Goal: Information Seeking & Learning: Learn about a topic

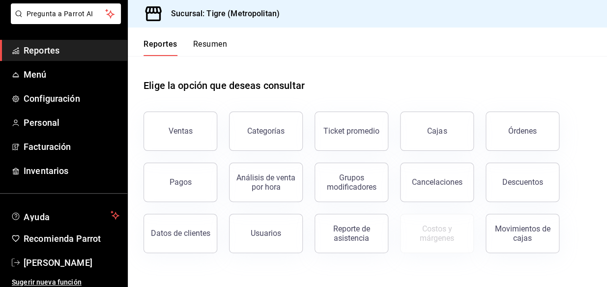
scroll to position [59, 0]
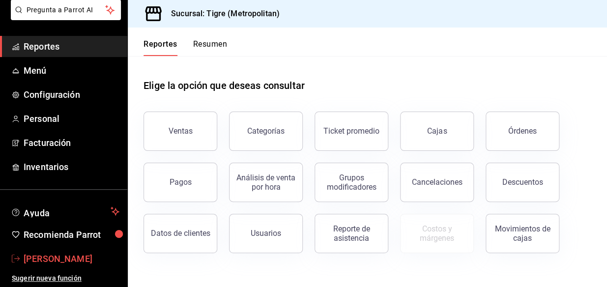
drag, startPoint x: 50, startPoint y: 255, endPoint x: 26, endPoint y: 250, distance: 24.0
click at [26, 250] on link "[PERSON_NAME]" at bounding box center [63, 258] width 127 height 21
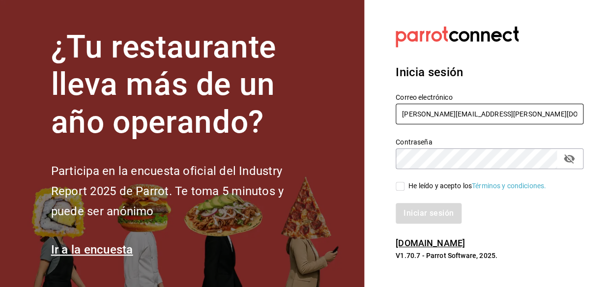
click at [500, 114] on input "[PERSON_NAME][EMAIL_ADDRESS][PERSON_NAME][DOMAIN_NAME]" at bounding box center [490, 114] width 188 height 21
type input "N"
click at [564, 157] on icon "passwordField" at bounding box center [569, 159] width 12 height 12
type input "SALVADOR.DOMINGUEZ@COSTENO.COM"
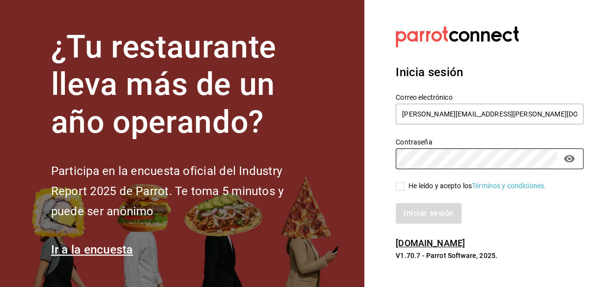
drag, startPoint x: 557, startPoint y: 176, endPoint x: 491, endPoint y: 188, distance: 67.4
click at [557, 176] on div "He leído y acepto los Términos y condiciones." at bounding box center [484, 180] width 200 height 23
click at [402, 185] on input "He leído y acepto los Términos y condiciones." at bounding box center [400, 186] width 9 height 9
checkbox input "true"
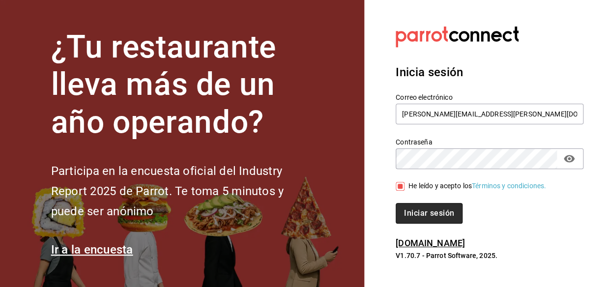
click at [413, 209] on button "Iniciar sesión" at bounding box center [429, 213] width 67 height 21
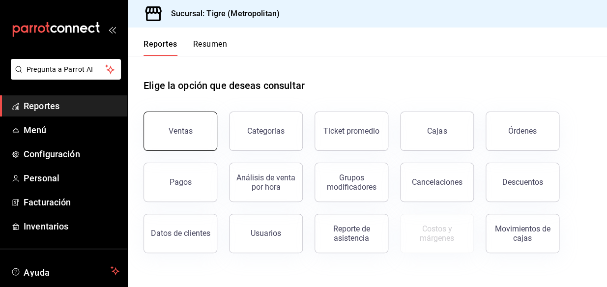
click at [192, 143] on button "Ventas" at bounding box center [181, 131] width 74 height 39
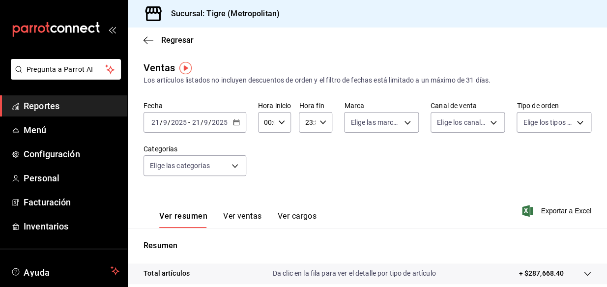
click at [234, 125] on \(Stroke\) "button" at bounding box center [236, 122] width 6 height 5
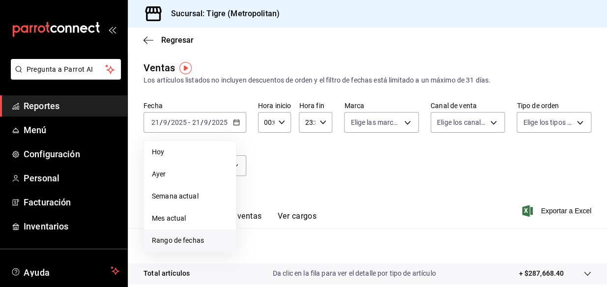
click at [184, 240] on span "Rango de fechas" at bounding box center [190, 240] width 76 height 10
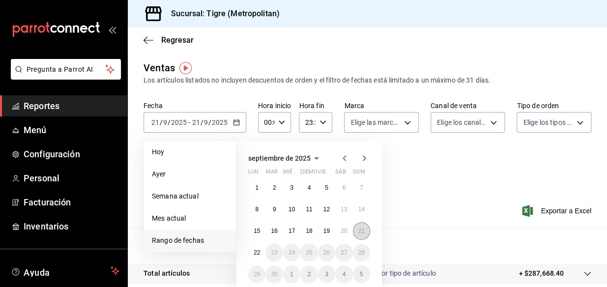
click at [359, 233] on abbr "21" at bounding box center [361, 231] width 6 height 7
click at [255, 250] on abbr "22" at bounding box center [257, 252] width 6 height 7
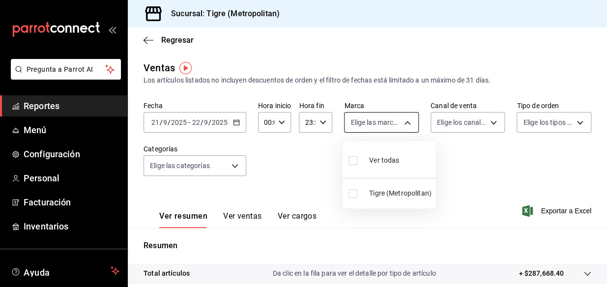
click at [375, 118] on body "Pregunta a Parrot AI Reportes Menú Configuración Personal Facturación Inventari…" at bounding box center [303, 143] width 607 height 287
click at [358, 164] on label at bounding box center [354, 160] width 13 height 14
click at [357, 164] on input "checkbox" at bounding box center [352, 160] width 9 height 9
checkbox input "false"
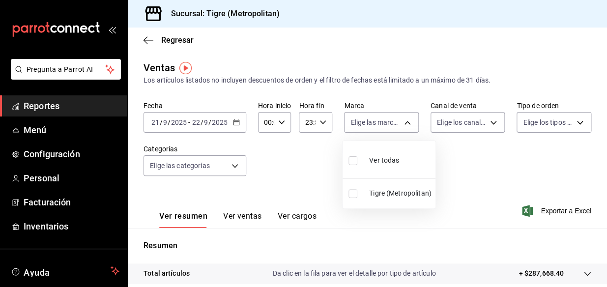
click at [352, 160] on input "checkbox" at bounding box center [352, 160] width 9 height 9
checkbox input "true"
type input "d2a20516-989b-40fe-838d-c8b0b31ef0ff"
checkbox input "true"
click at [467, 124] on div at bounding box center [303, 143] width 607 height 287
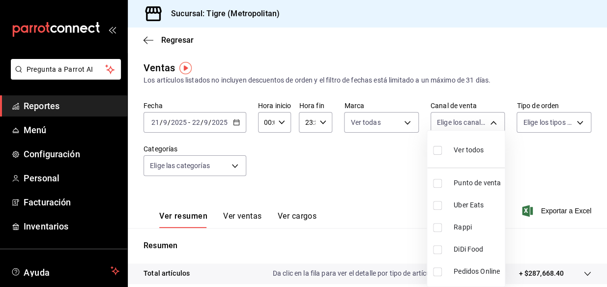
click at [467, 124] on body "Pregunta a Parrot AI Reportes Menú Configuración Personal Facturación Inventari…" at bounding box center [303, 143] width 607 height 287
click at [436, 151] on input "checkbox" at bounding box center [437, 150] width 9 height 9
checkbox input "true"
type input "PARROT,UBER_EATS,RAPPI,DIDI_FOOD,ONLINE"
checkbox input "true"
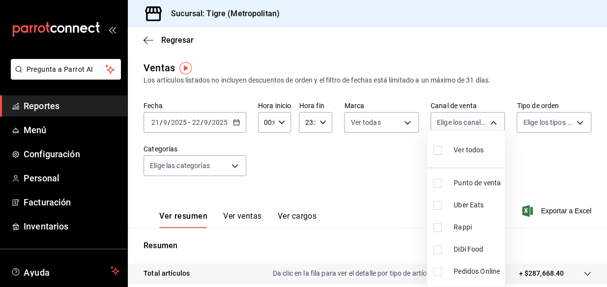
checkbox input "true"
click at [572, 122] on div at bounding box center [303, 143] width 607 height 287
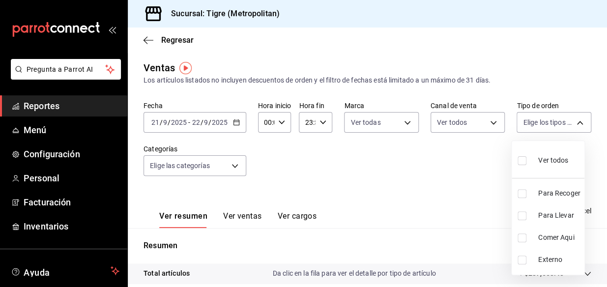
click at [572, 122] on body "Pregunta a Parrot AI Reportes Menú Configuración Personal Facturación Inventari…" at bounding box center [303, 143] width 607 height 287
click at [522, 161] on input "checkbox" at bounding box center [522, 160] width 9 height 9
checkbox input "true"
type input "f7df4de8-9964-48c4-9e53-dd040d652eda,4cfece08-abf2-465c-953c-59dc98a97bb2,5a16a…"
checkbox input "true"
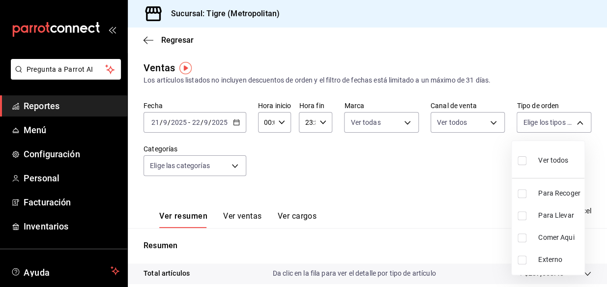
checkbox input "true"
click at [234, 164] on div at bounding box center [303, 143] width 607 height 287
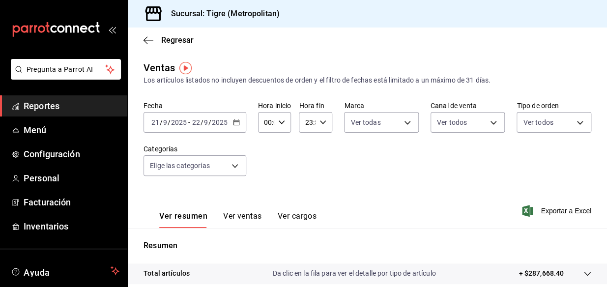
click at [234, 164] on body "Pregunta a Parrot AI Reportes Menú Configuración Personal Facturación Inventari…" at bounding box center [303, 143] width 607 height 287
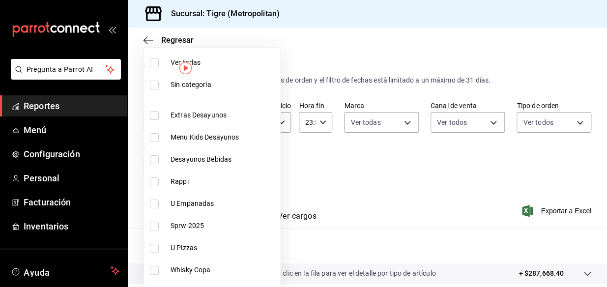
click at [152, 61] on input "checkbox" at bounding box center [154, 62] width 9 height 9
checkbox input "true"
type input "95de3a49-3e71-4222-9a00-2b077991daeb,0ce31c32-a5a6-498b-be74-31ce48fb35ae,30be1…"
checkbox input "true"
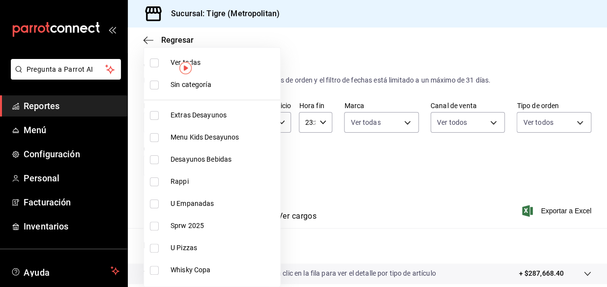
checkbox input "true"
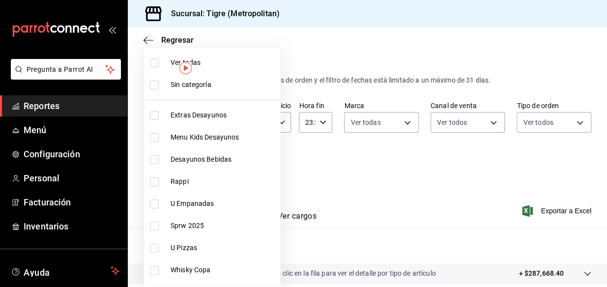
checkbox input "true"
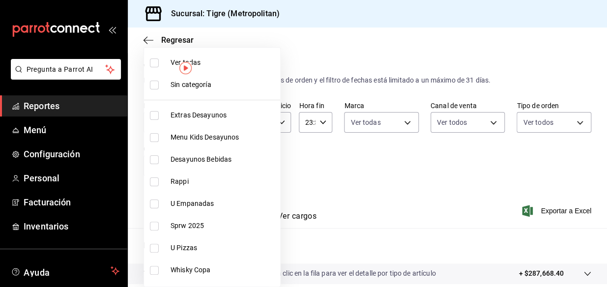
checkbox input "true"
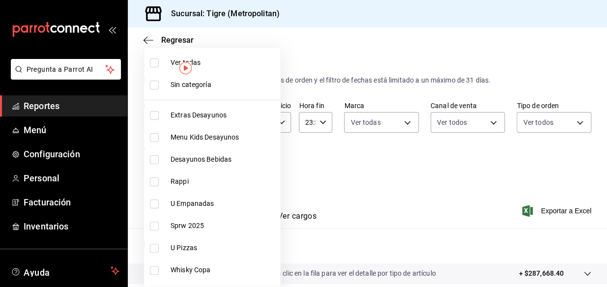
checkbox input "true"
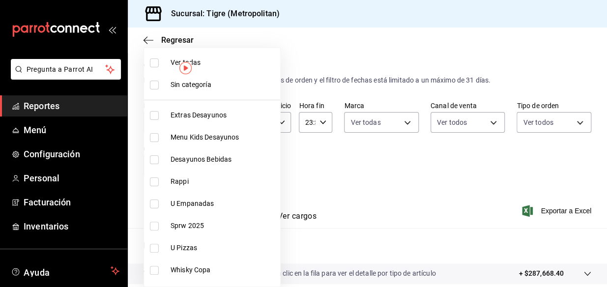
checkbox input "true"
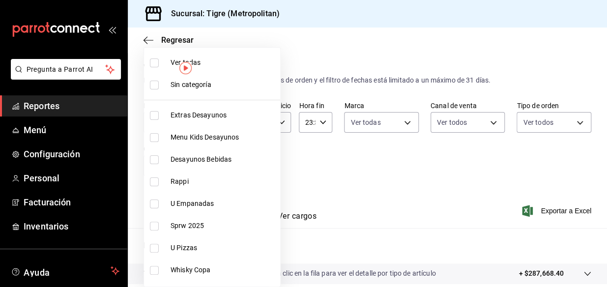
checkbox input "true"
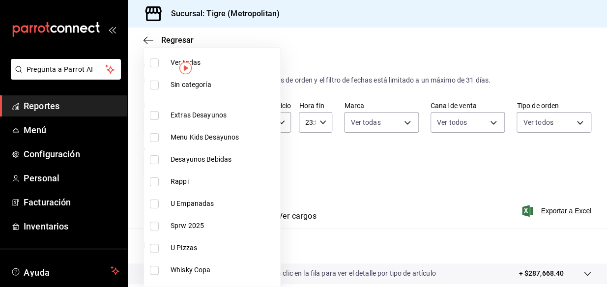
checkbox input "true"
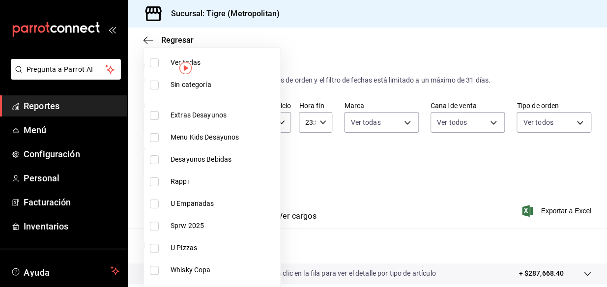
checkbox input "true"
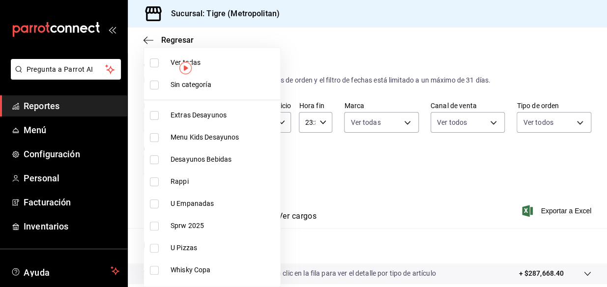
checkbox input "true"
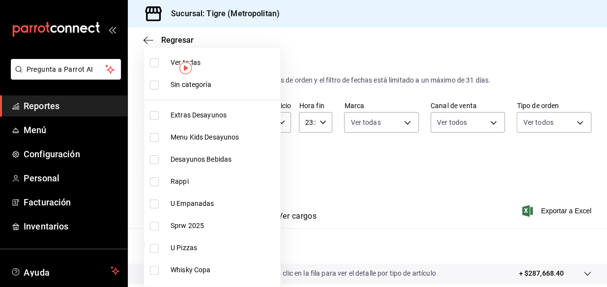
checkbox input "true"
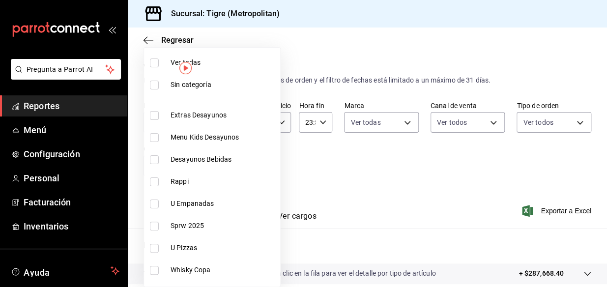
checkbox input "true"
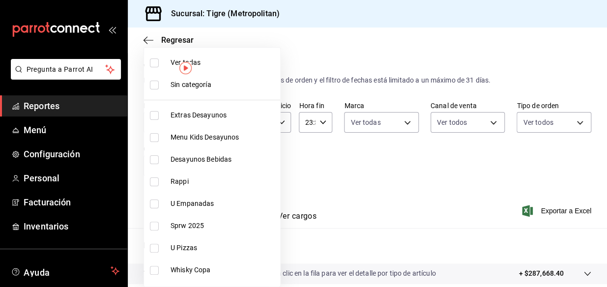
checkbox input "true"
click at [351, 180] on div at bounding box center [303, 143] width 607 height 287
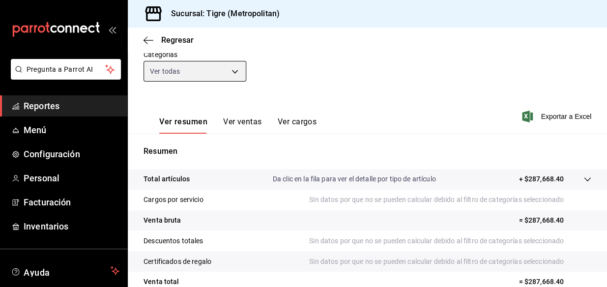
scroll to position [104, 0]
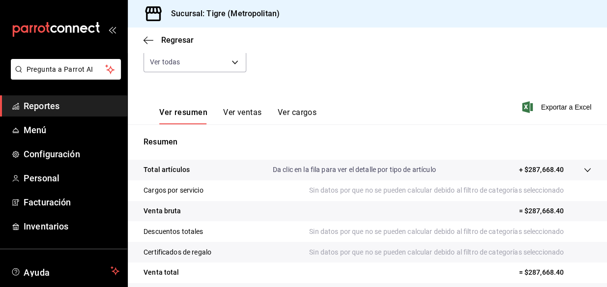
click at [583, 171] on icon at bounding box center [587, 170] width 8 height 8
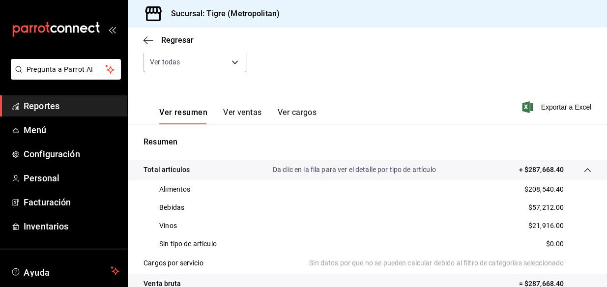
click at [49, 104] on span "Reportes" at bounding box center [72, 105] width 96 height 13
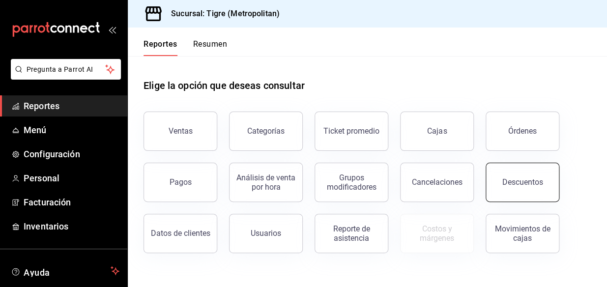
click at [511, 174] on button "Descuentos" at bounding box center [523, 182] width 74 height 39
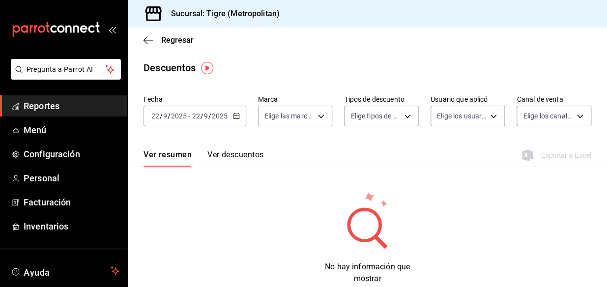
click at [236, 117] on icon "button" at bounding box center [236, 116] width 7 height 7
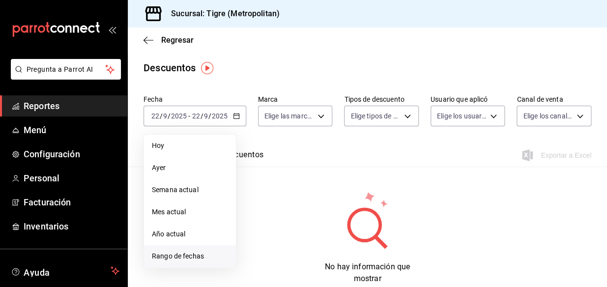
click at [181, 265] on li "Rango de fechas" at bounding box center [190, 256] width 92 height 22
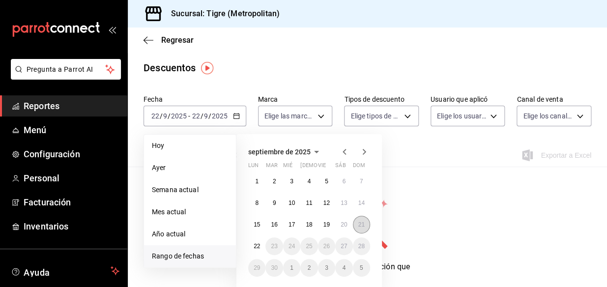
click at [357, 221] on button "21" at bounding box center [361, 225] width 17 height 18
click at [254, 246] on abbr "22" at bounding box center [257, 246] width 6 height 7
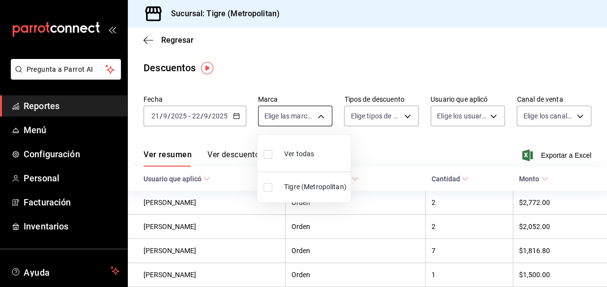
click at [299, 118] on body "Pregunta a Parrot AI Reportes Menú Configuración Personal Facturación Inventari…" at bounding box center [303, 143] width 607 height 287
click at [267, 152] on input "checkbox" at bounding box center [267, 154] width 9 height 9
checkbox input "true"
type input "d2a20516-989b-40fe-838d-c8b0b31ef0ff"
checkbox input "true"
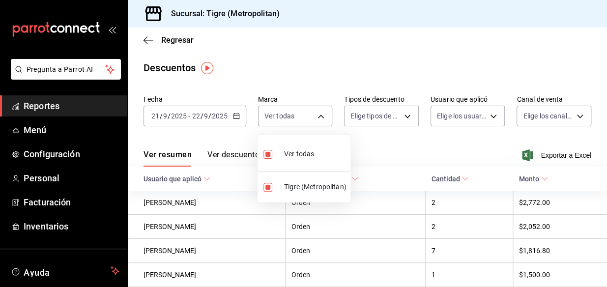
click at [398, 114] on div at bounding box center [303, 143] width 607 height 287
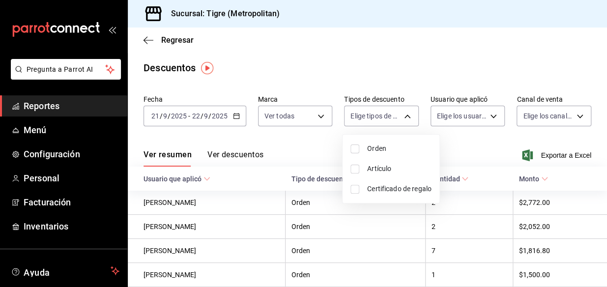
click at [398, 114] on body "Pregunta a Parrot AI Reportes Menú Configuración Personal Facturación Inventari…" at bounding box center [303, 143] width 607 height 287
click at [348, 146] on li "Orden" at bounding box center [391, 149] width 97 height 20
type input "ORDER"
checkbox input "true"
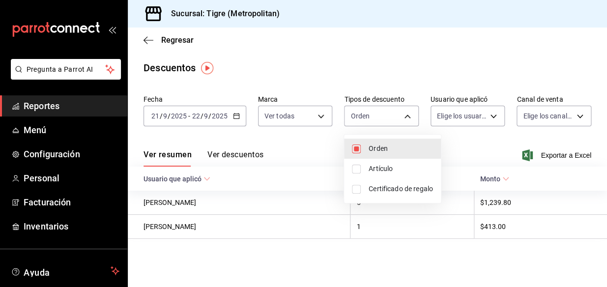
click at [355, 168] on input "checkbox" at bounding box center [356, 169] width 9 height 9
checkbox input "true"
type input "ORDER,ORDER_ITEM"
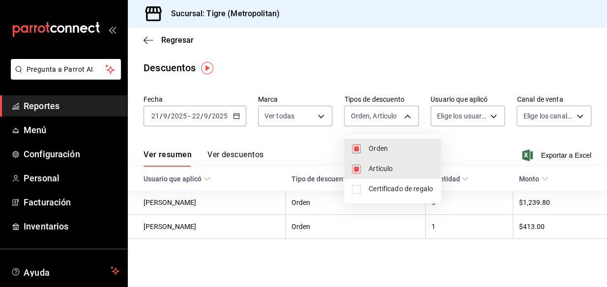
click at [354, 189] on input "checkbox" at bounding box center [356, 189] width 9 height 9
checkbox input "true"
type input "ORDER,ORDER_ITEM,CARD_REWARD"
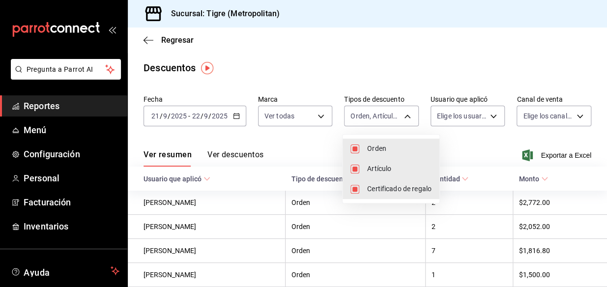
click at [486, 117] on div at bounding box center [303, 143] width 607 height 287
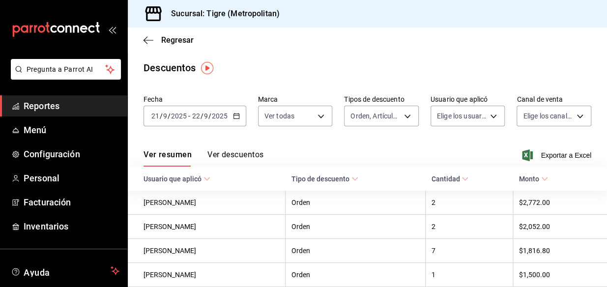
click at [486, 117] on body "Pregunta a Parrot AI Reportes Menú Configuración Personal Facturación Inventari…" at bounding box center [303, 143] width 607 height 287
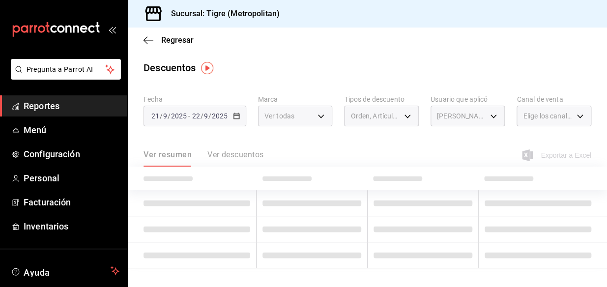
type input "cad61d65-d366-498f-912f-95c9e6df5e82"
click at [568, 114] on div at bounding box center [303, 143] width 607 height 287
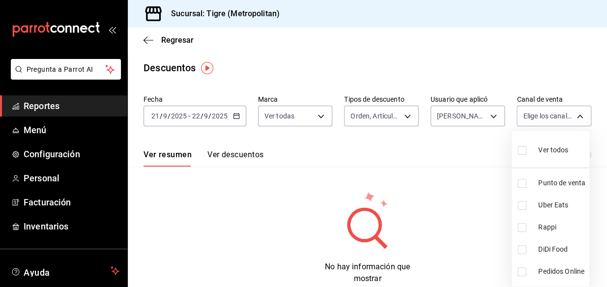
click at [568, 114] on body "Pregunta a Parrot AI Reportes Menú Configuración Personal Facturación Inventari…" at bounding box center [303, 143] width 607 height 287
click at [521, 150] on input "checkbox" at bounding box center [522, 150] width 9 height 9
checkbox input "true"
type input "PARROT,UBER_EATS,RAPPI,DIDI_FOOD,ONLINE"
checkbox input "true"
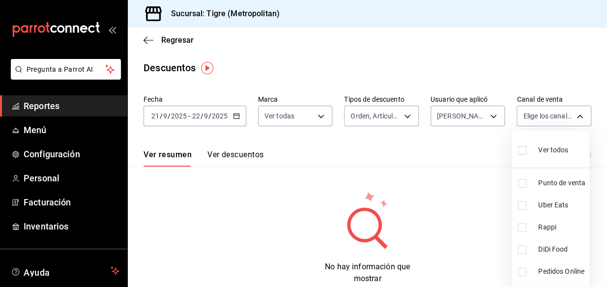
checkbox input "true"
click at [488, 116] on div at bounding box center [303, 143] width 607 height 287
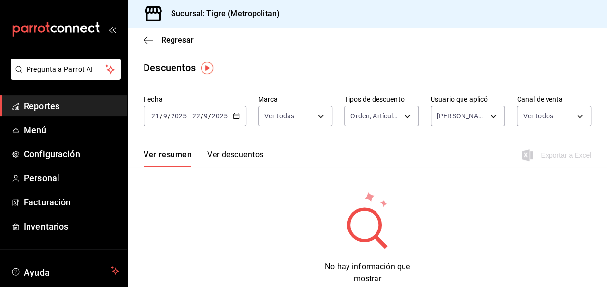
click at [488, 116] on body "Pregunta a Parrot AI Reportes Menú Configuración Personal Facturación Inventari…" at bounding box center [303, 143] width 607 height 287
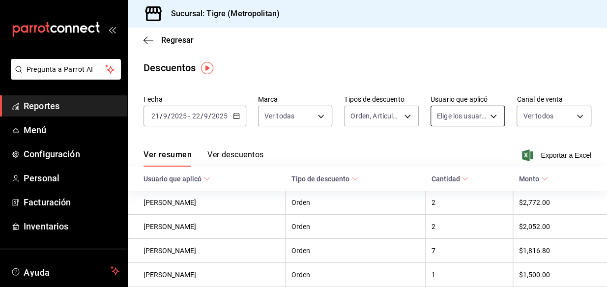
click at [481, 117] on body "Pregunta a Parrot AI Reportes Menú Configuración Personal Facturación Inventari…" at bounding box center [303, 143] width 607 height 287
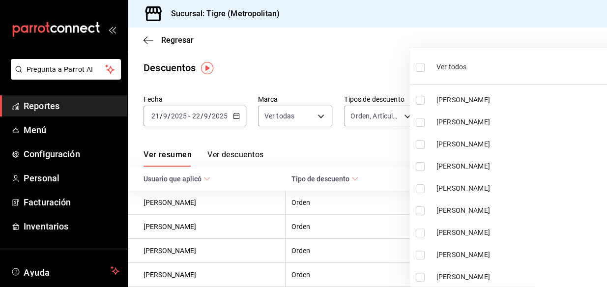
click at [419, 68] on input "checkbox" at bounding box center [420, 67] width 9 height 9
checkbox input "true"
type input "cad61d65-d366-498f-912f-95c9e6df5e82,00b7632e-55f8-49a2-b18e-06421bfefc8e,cd038…"
checkbox input "true"
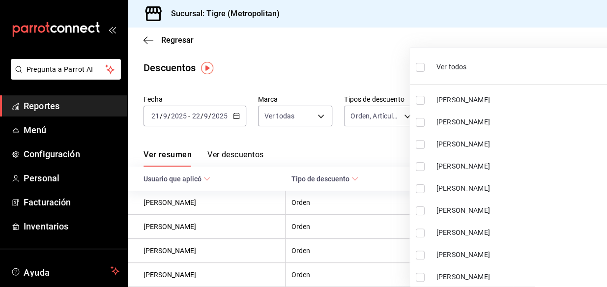
checkbox input "true"
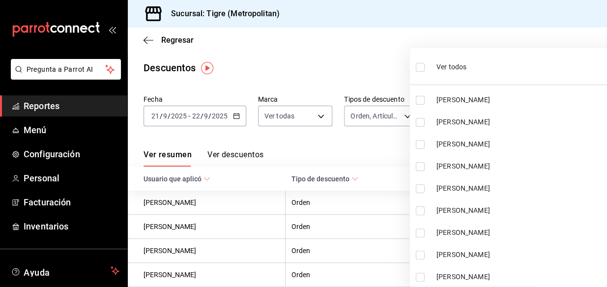
checkbox input "true"
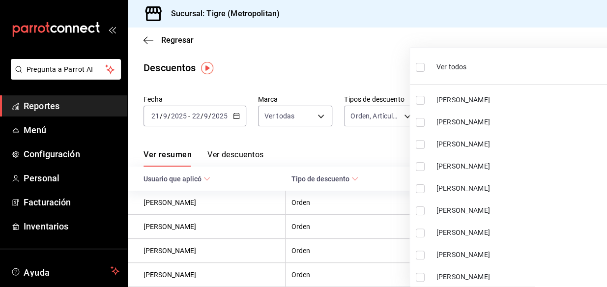
checkbox input "true"
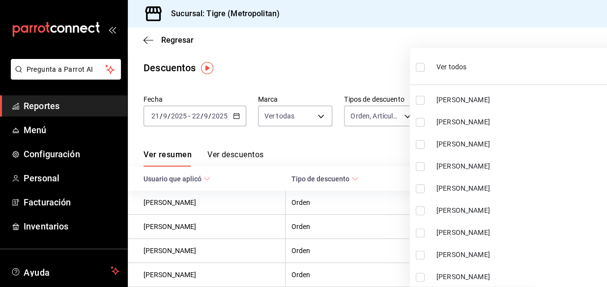
checkbox input "true"
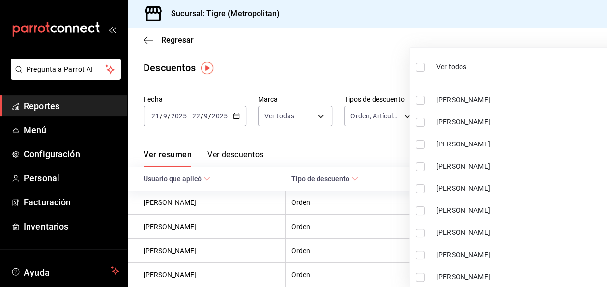
checkbox input "true"
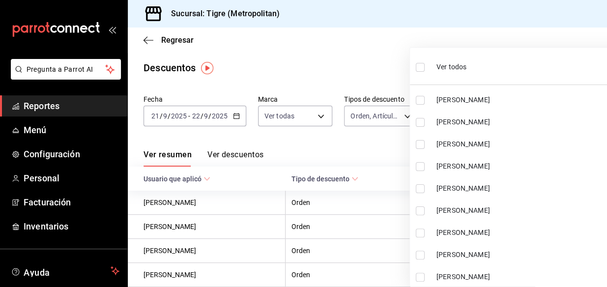
checkbox input "true"
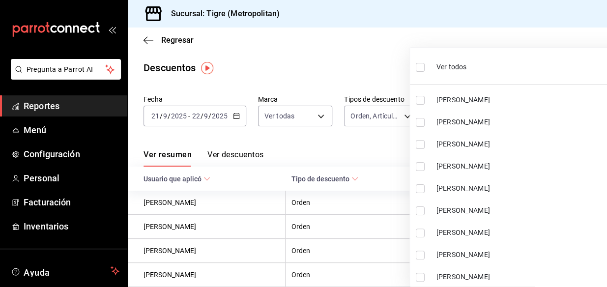
checkbox input "true"
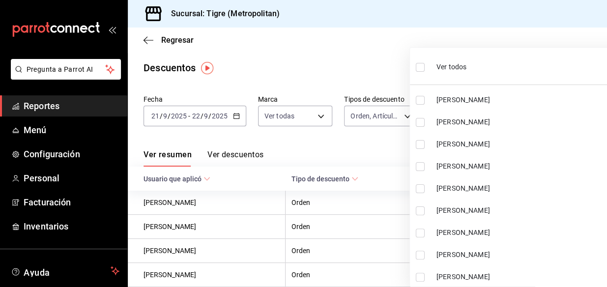
checkbox input "true"
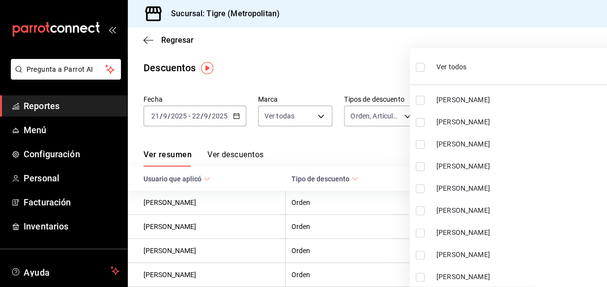
checkbox input "true"
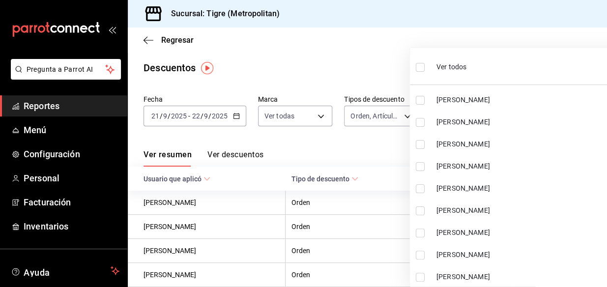
checkbox input "true"
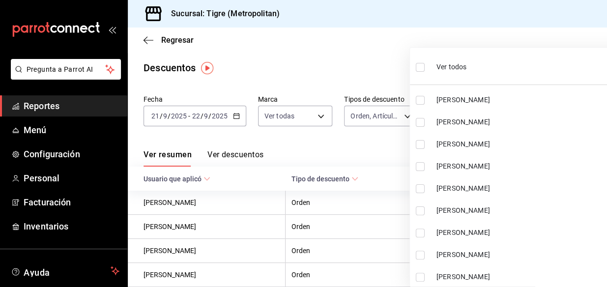
checkbox input "true"
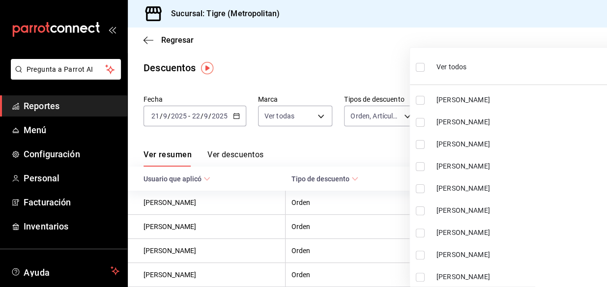
checkbox input "true"
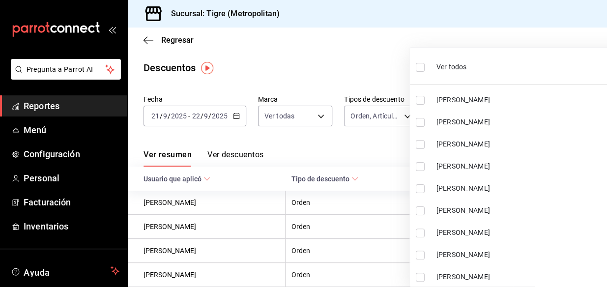
checkbox input "true"
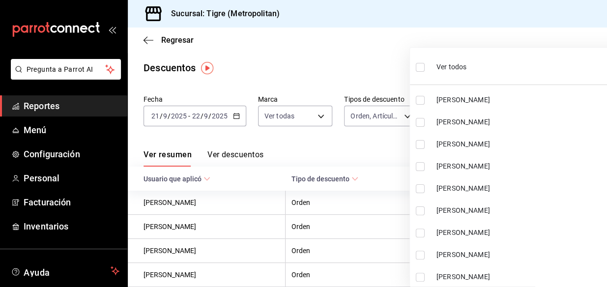
checkbox input "true"
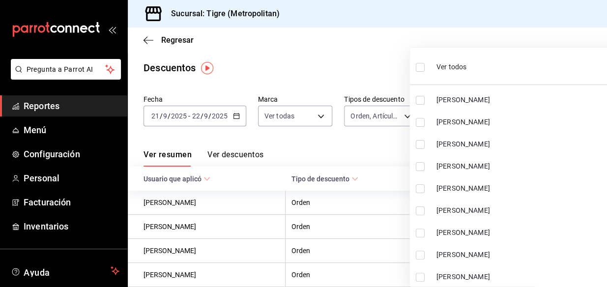
checkbox input "true"
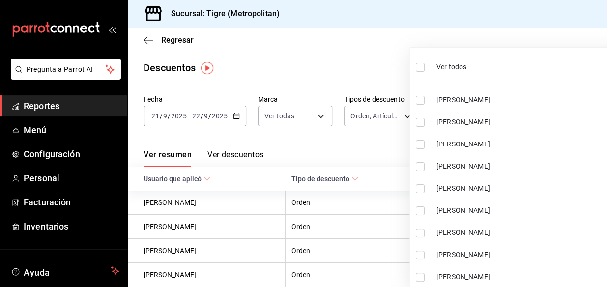
checkbox input "true"
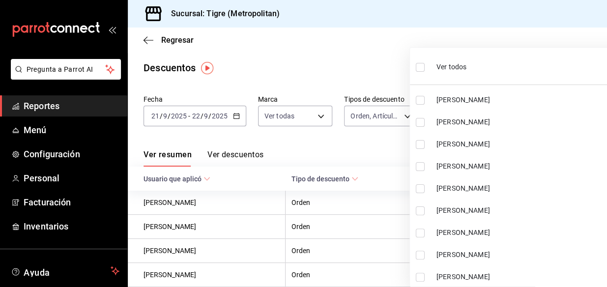
checkbox input "true"
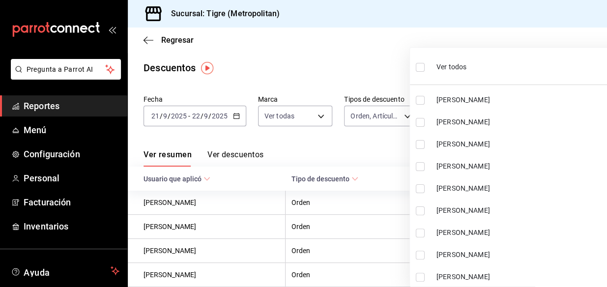
checkbox input "true"
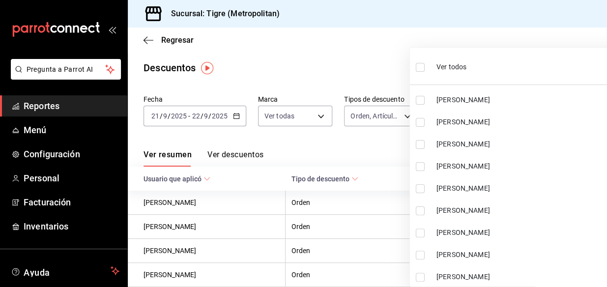
checkbox input "true"
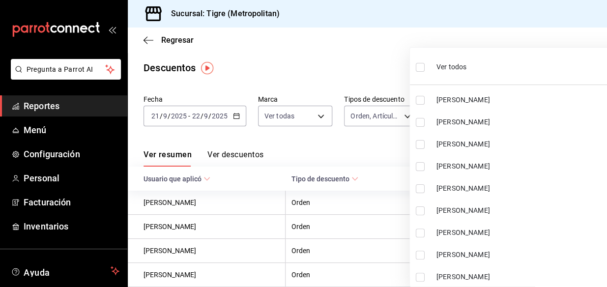
checkbox input "true"
click at [342, 53] on div at bounding box center [303, 143] width 607 height 287
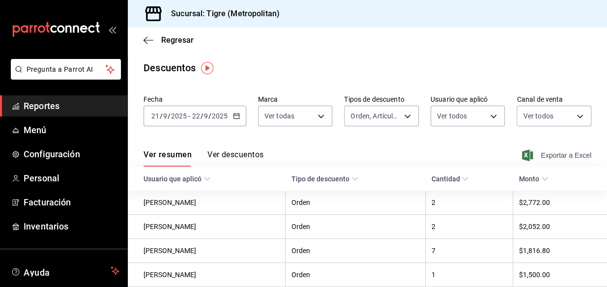
click at [544, 153] on span "Exportar a Excel" at bounding box center [557, 155] width 67 height 12
click at [32, 101] on span "Reportes" at bounding box center [72, 105] width 96 height 13
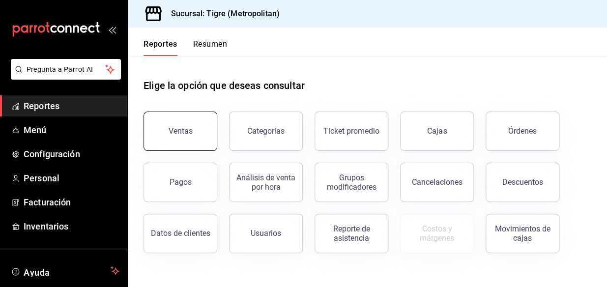
click at [206, 126] on button "Ventas" at bounding box center [181, 131] width 74 height 39
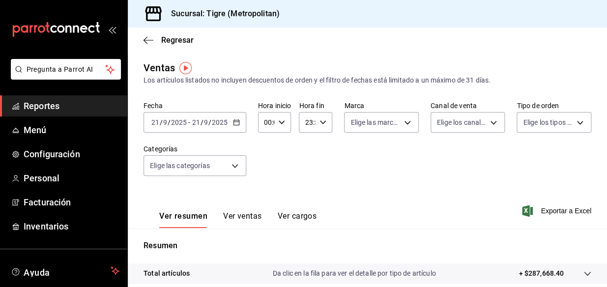
click at [234, 122] on icon "button" at bounding box center [236, 122] width 7 height 7
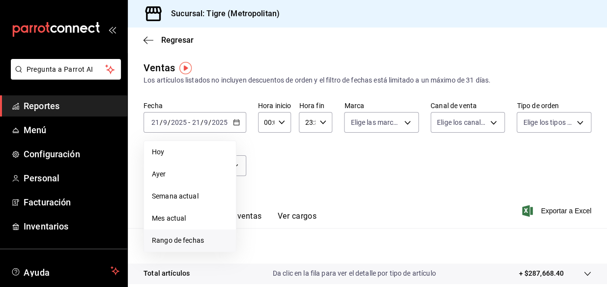
click at [159, 233] on li "Rango de fechas" at bounding box center [190, 241] width 92 height 22
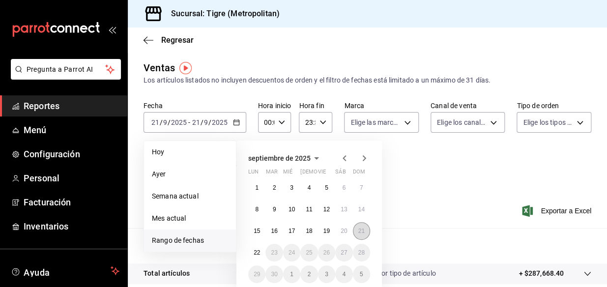
click at [361, 229] on abbr "21" at bounding box center [361, 231] width 6 height 7
click at [255, 253] on abbr "22" at bounding box center [257, 252] width 6 height 7
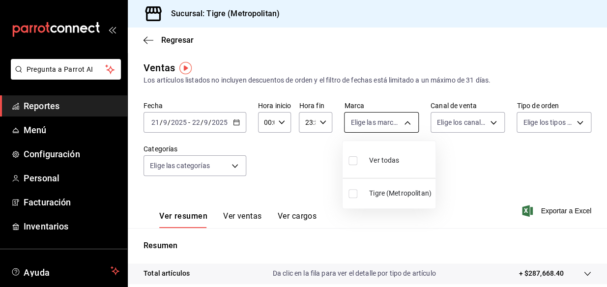
click at [388, 124] on body "Pregunta a Parrot AI Reportes Menú Configuración Personal Facturación Inventari…" at bounding box center [303, 143] width 607 height 287
click at [353, 160] on input "checkbox" at bounding box center [352, 160] width 9 height 9
click at [485, 121] on div at bounding box center [303, 143] width 607 height 287
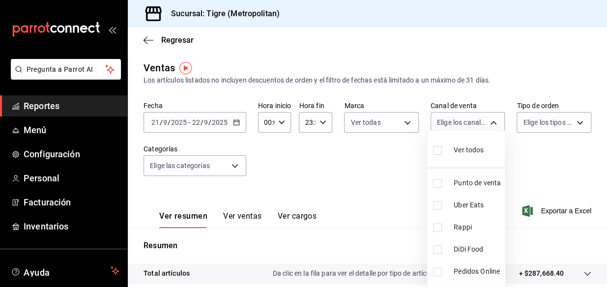
click at [485, 121] on body "Pregunta a Parrot AI Reportes Menú Configuración Personal Facturación Inventari…" at bounding box center [303, 143] width 607 height 287
click at [437, 150] on input "checkbox" at bounding box center [437, 150] width 9 height 9
click at [571, 121] on div at bounding box center [303, 143] width 607 height 287
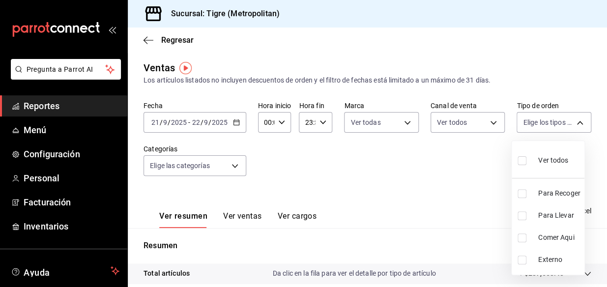
click at [571, 121] on body "Pregunta a Parrot AI Reportes Menú Configuración Personal Facturación Inventari…" at bounding box center [303, 143] width 607 height 287
click at [521, 161] on input "checkbox" at bounding box center [522, 160] width 9 height 9
click at [233, 166] on div at bounding box center [303, 143] width 607 height 287
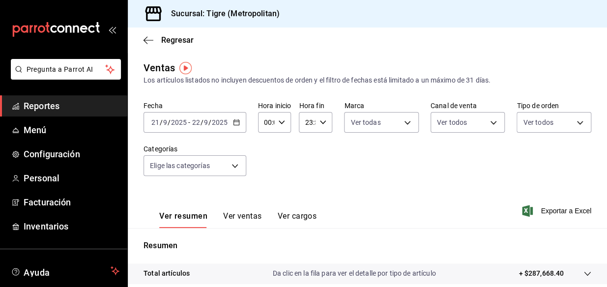
click at [233, 166] on body "Pregunta a Parrot AI Reportes Menú Configuración Personal Facturación Inventari…" at bounding box center [303, 143] width 607 height 287
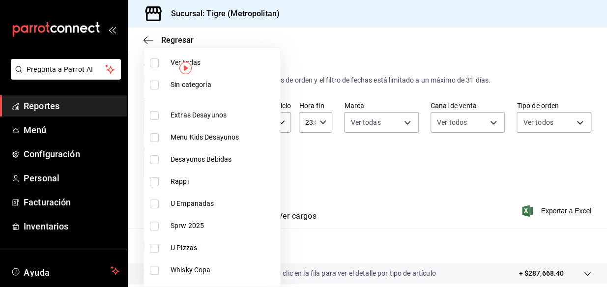
click at [152, 60] on input "checkbox" at bounding box center [154, 62] width 9 height 9
click at [413, 190] on div at bounding box center [303, 143] width 607 height 287
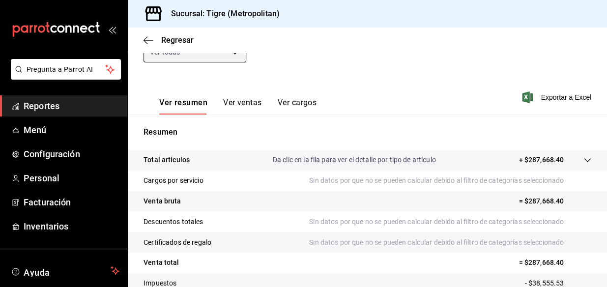
scroll to position [114, 0]
click at [583, 161] on icon at bounding box center [587, 160] width 8 height 8
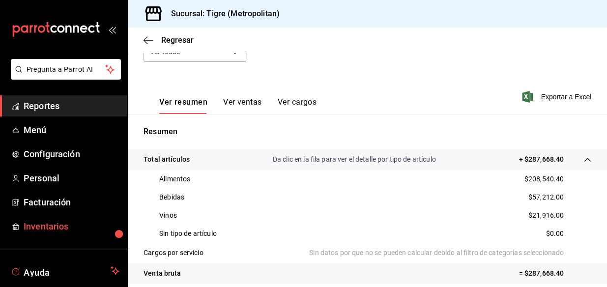
scroll to position [59, 0]
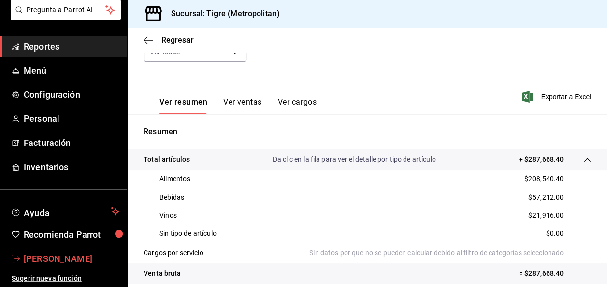
click at [64, 258] on span "[PERSON_NAME]" at bounding box center [72, 258] width 96 height 13
